Goal: Check status: Check status

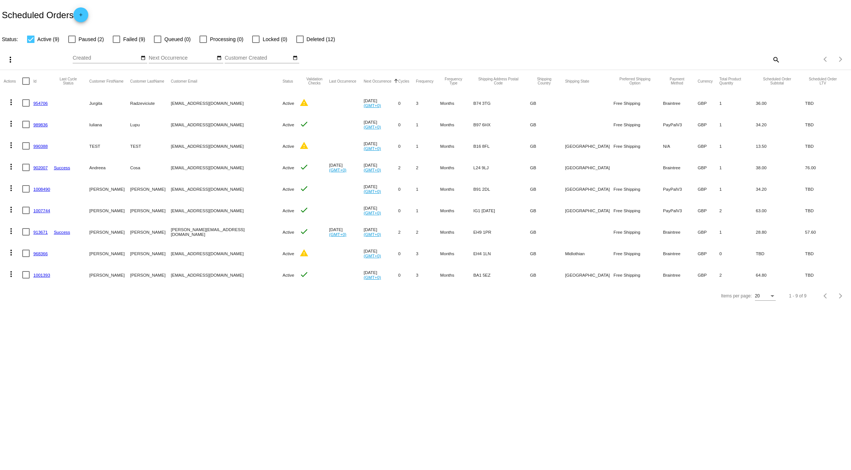
click at [208, 123] on mat-cell "iuliana.lupu93@gmail.com" at bounding box center [227, 124] width 112 height 21
copy mat-cell "iuliana.lupu93@gmail.com"
click at [144, 354] on body "Scheduled Orders add Status: Active (9) Paused (2) Failed (9) Queued (0) Proces…" at bounding box center [425, 235] width 851 height 470
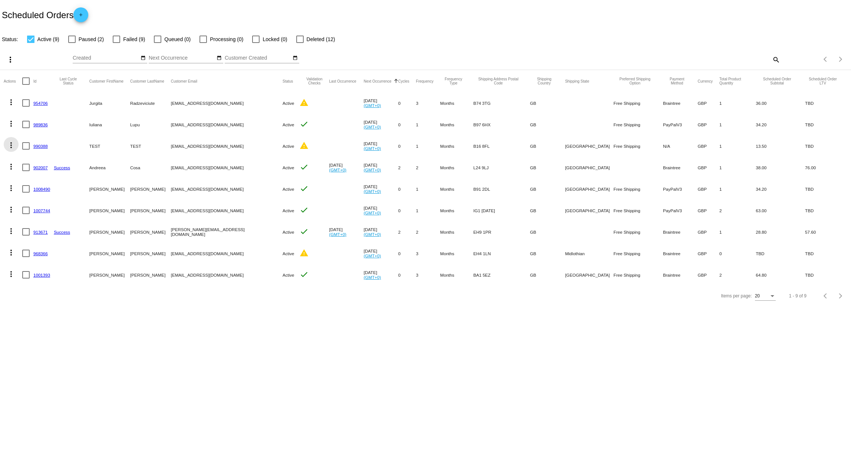
click at [13, 147] on mat-icon "more_vert" at bounding box center [11, 145] width 9 height 9
click at [96, 363] on div at bounding box center [425, 235] width 851 height 470
click at [266, 366] on body "Scheduled Orders add Status: Active (9) Paused (2) Failed (9) Queued (0) Proces…" at bounding box center [425, 235] width 851 height 470
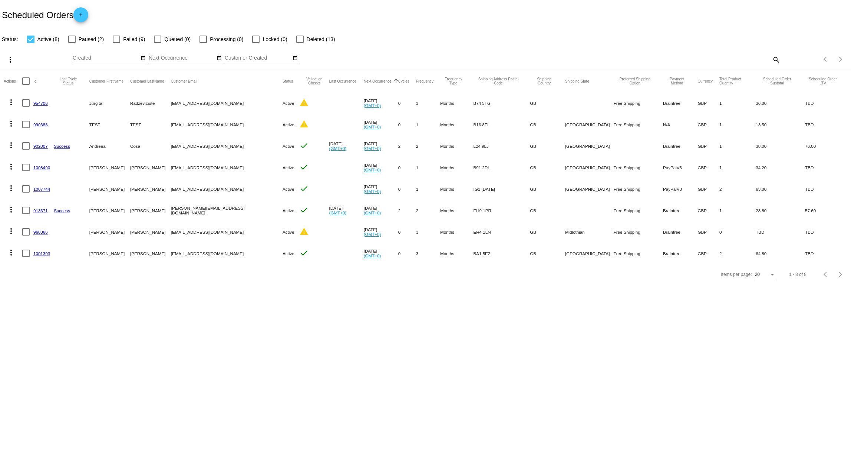
click at [223, 335] on body "Scheduled Orders add Status: Active (8) Paused (2) Failed (9) Queued (0) Proces…" at bounding box center [425, 235] width 851 height 470
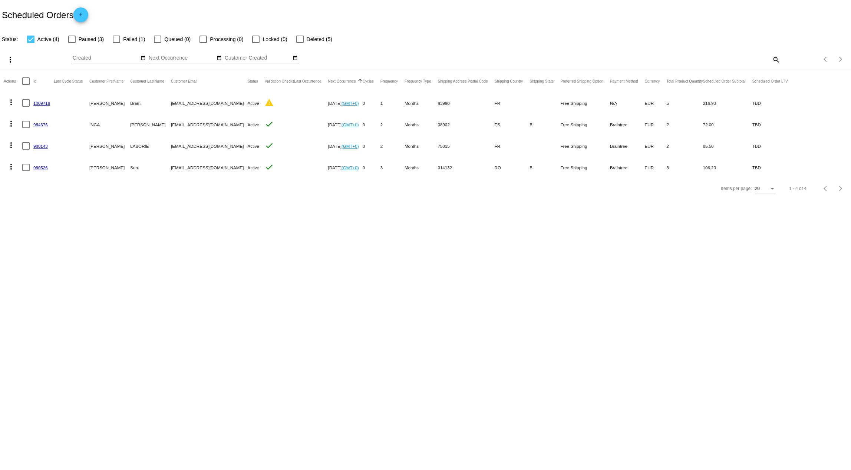
click at [441, 269] on body "Scheduled Orders add Status: Active (4) Paused (3) Failed (1) Queued (0) Proces…" at bounding box center [425, 235] width 851 height 470
click at [182, 267] on body "Scheduled Orders add Status: Active (4) Paused (3) Failed (1) Queued (0) Proces…" at bounding box center [425, 235] width 851 height 470
click at [142, 262] on body "Scheduled Orders add Status: Active (4) Paused (3) Failed (1) Queued (0) Proces…" at bounding box center [425, 235] width 851 height 470
click at [44, 168] on link "990526" at bounding box center [40, 167] width 14 height 5
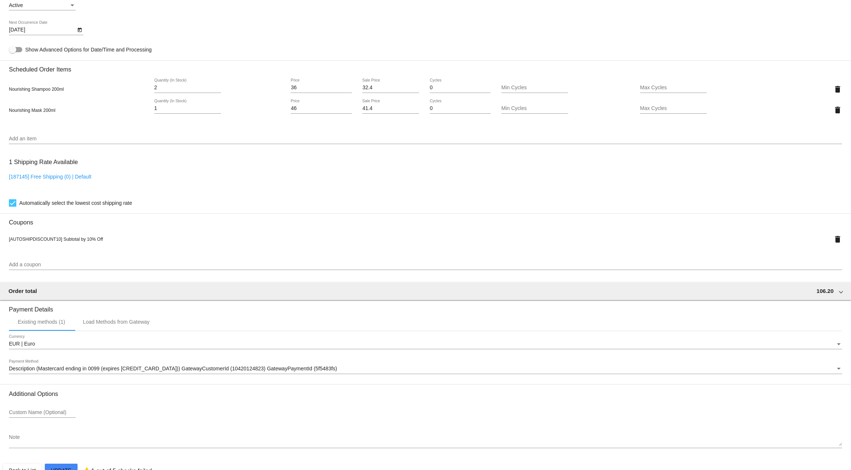
scroll to position [412, 0]
